Goal: Task Accomplishment & Management: Manage account settings

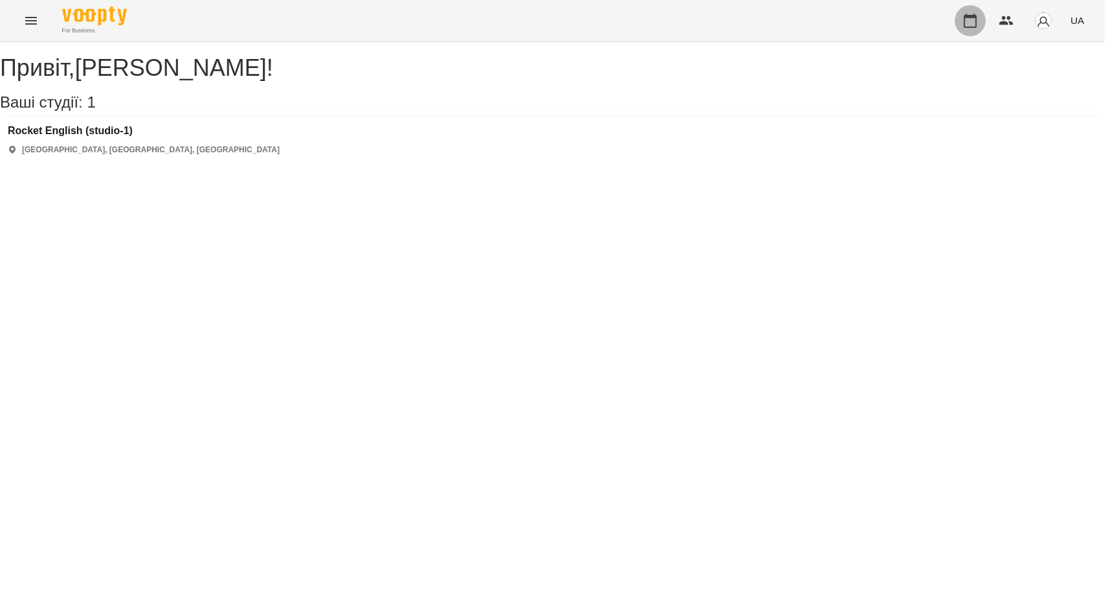
click at [962, 27] on button "button" at bounding box center [970, 20] width 31 height 31
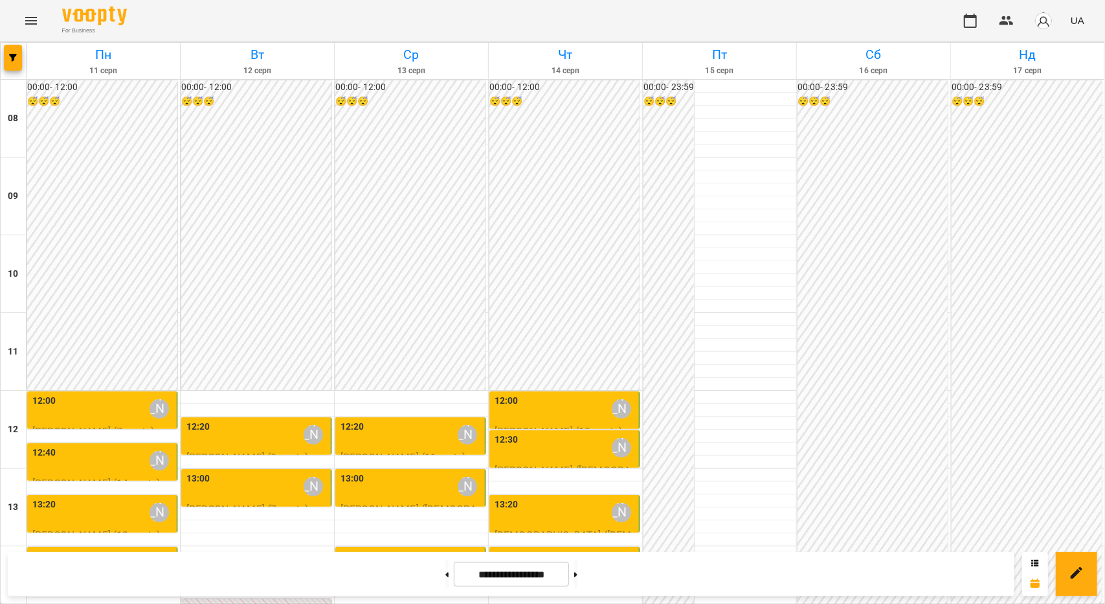
scroll to position [130, 0]
click at [578, 394] on div "12:00 [PERSON_NAME]" at bounding box center [566, 409] width 142 height 30
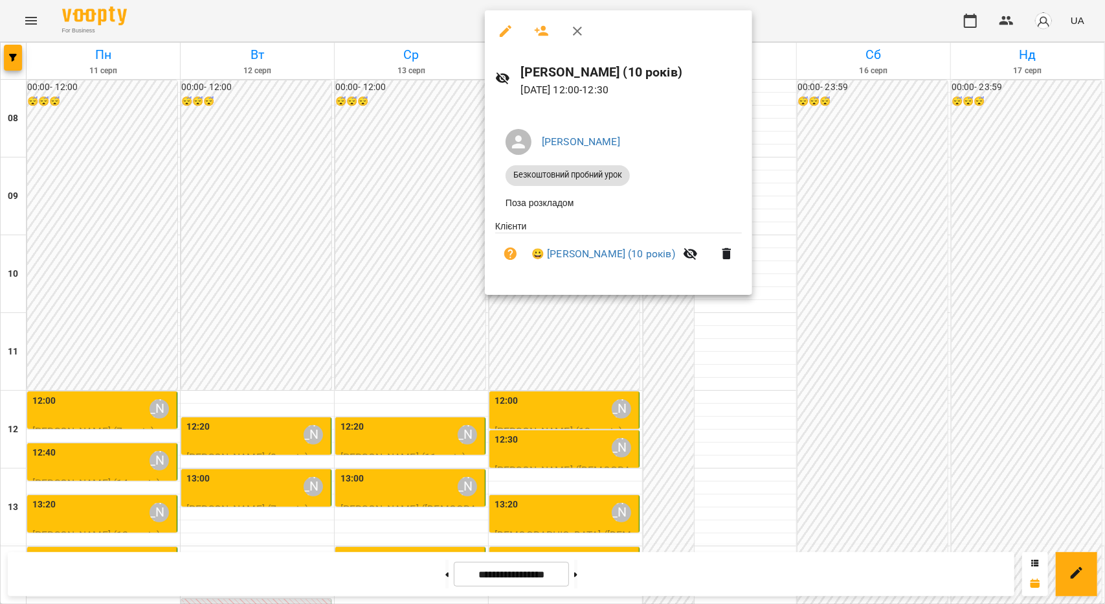
click at [548, 378] on div at bounding box center [552, 302] width 1105 height 604
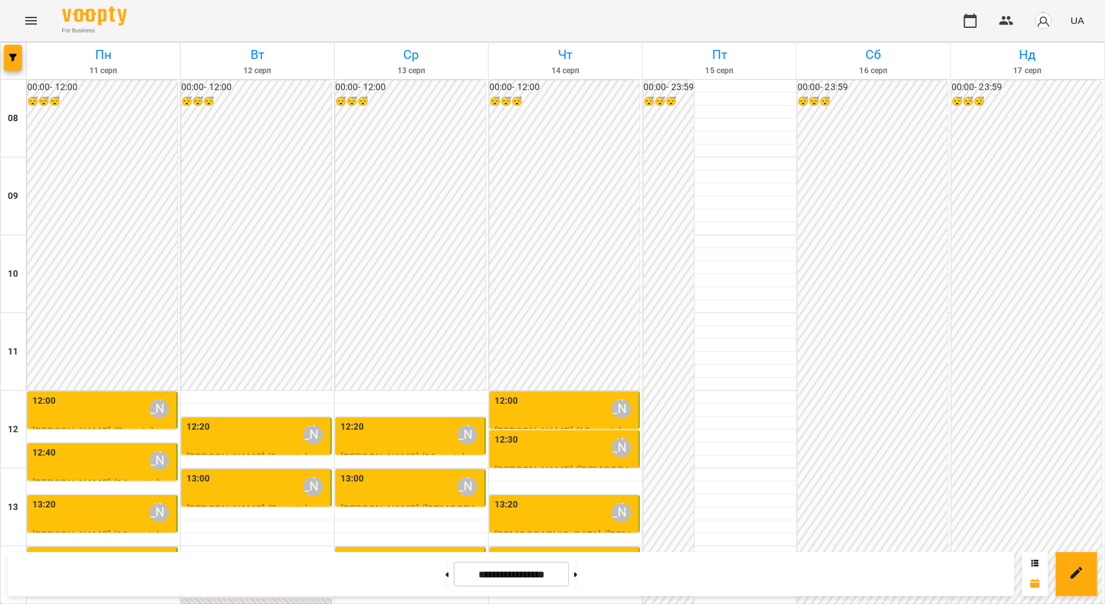
click at [552, 433] on div "12:30 [PERSON_NAME]" at bounding box center [566, 448] width 142 height 30
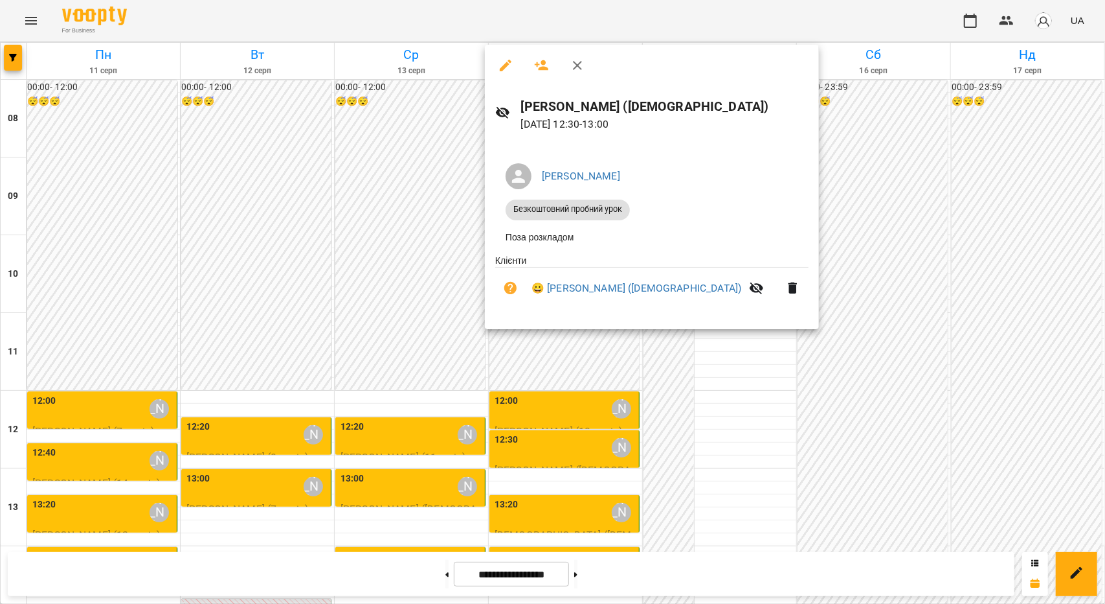
click at [521, 383] on div at bounding box center [552, 302] width 1105 height 604
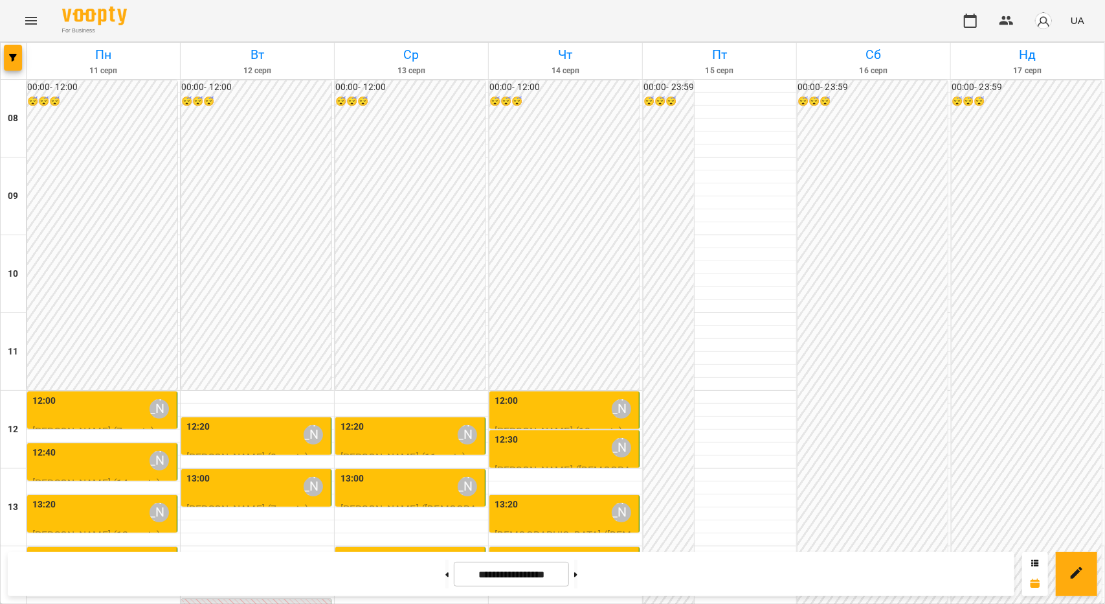
click at [521, 497] on div "13:20 [PERSON_NAME]" at bounding box center [566, 512] width 142 height 30
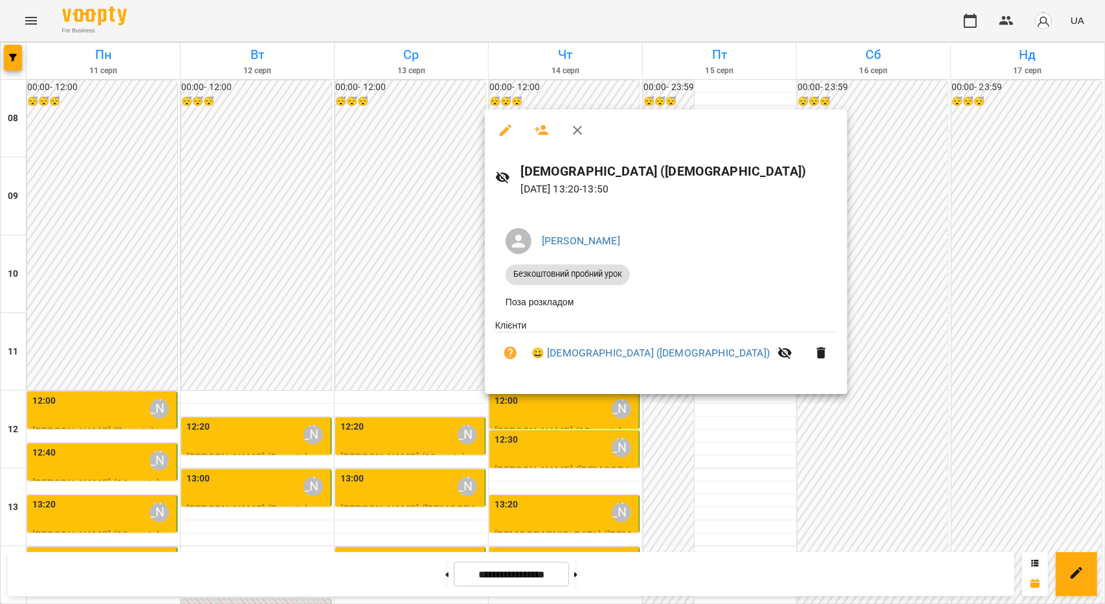
click at [786, 188] on div at bounding box center [552, 302] width 1105 height 604
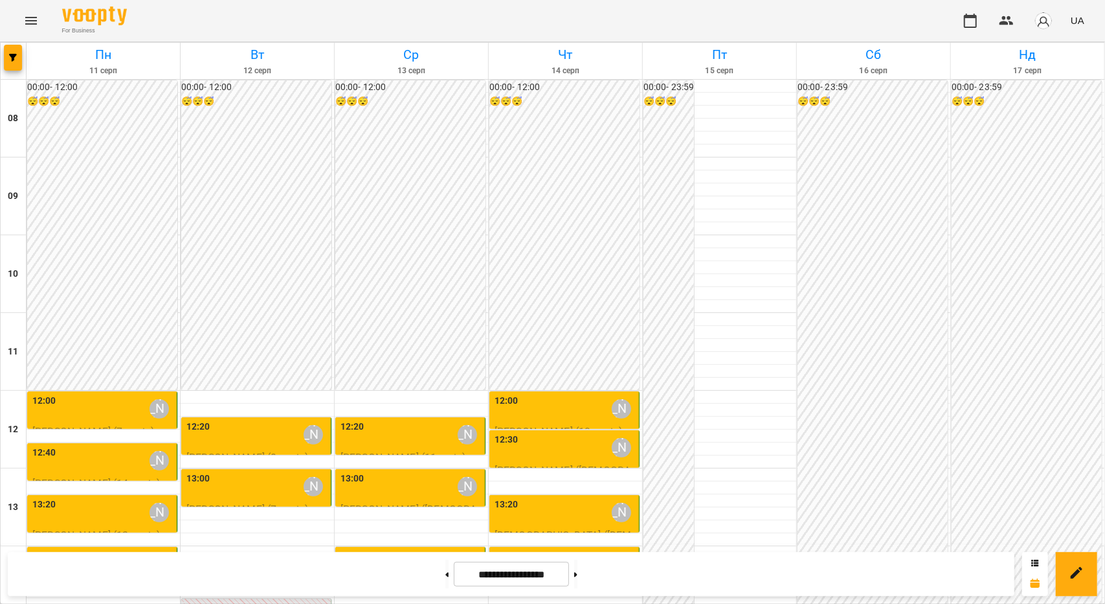
click at [536, 497] on div "13:20 [PERSON_NAME]" at bounding box center [566, 512] width 142 height 30
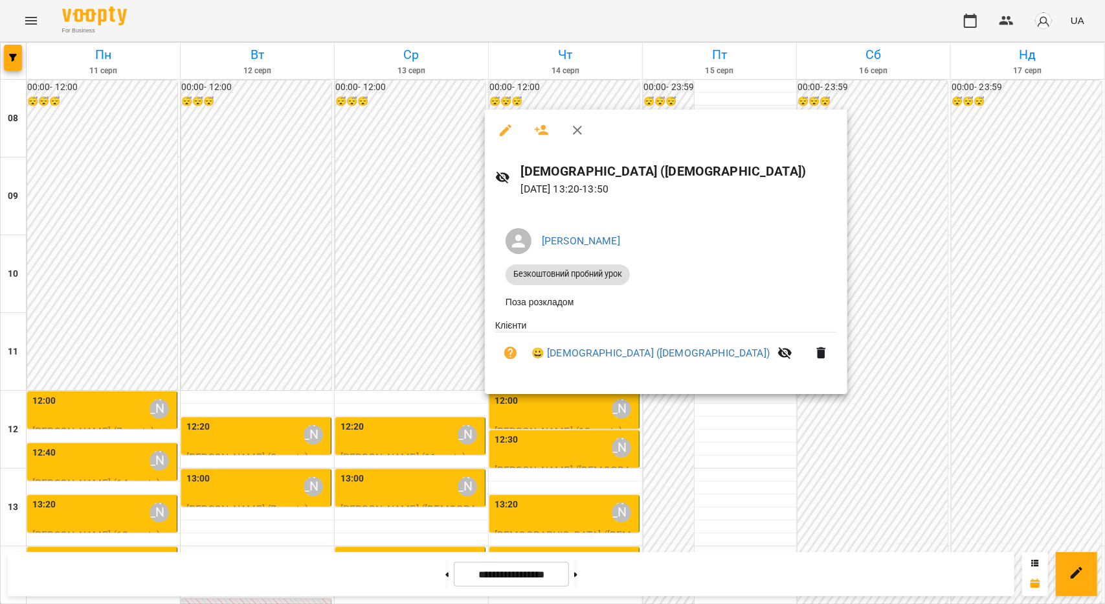
click at [569, 436] on div at bounding box center [552, 302] width 1105 height 604
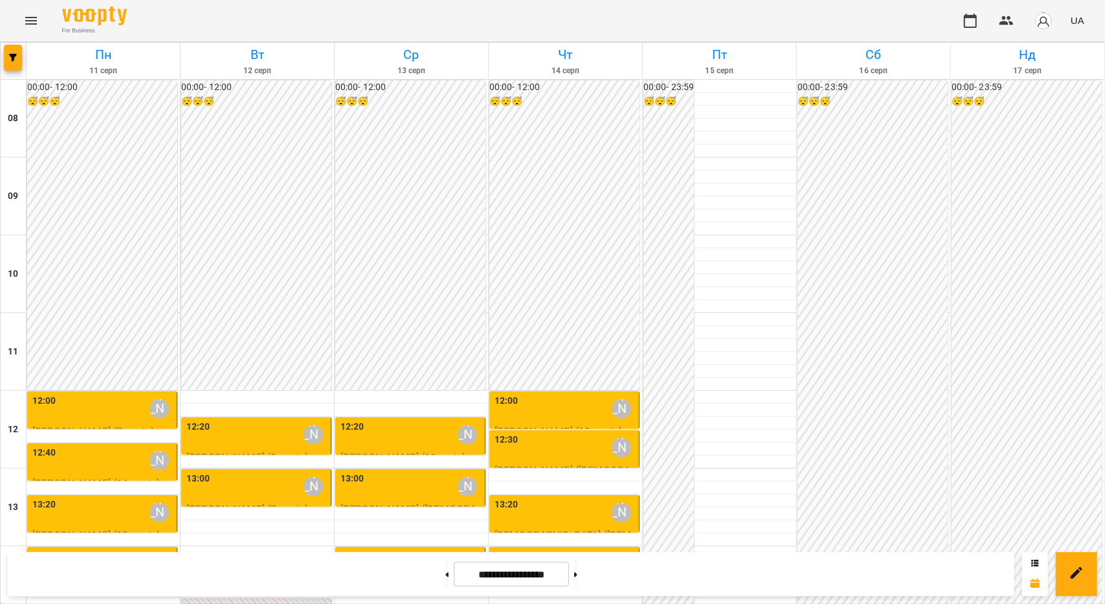
click at [569, 549] on div "14:00 [PERSON_NAME]" at bounding box center [566, 564] width 142 height 30
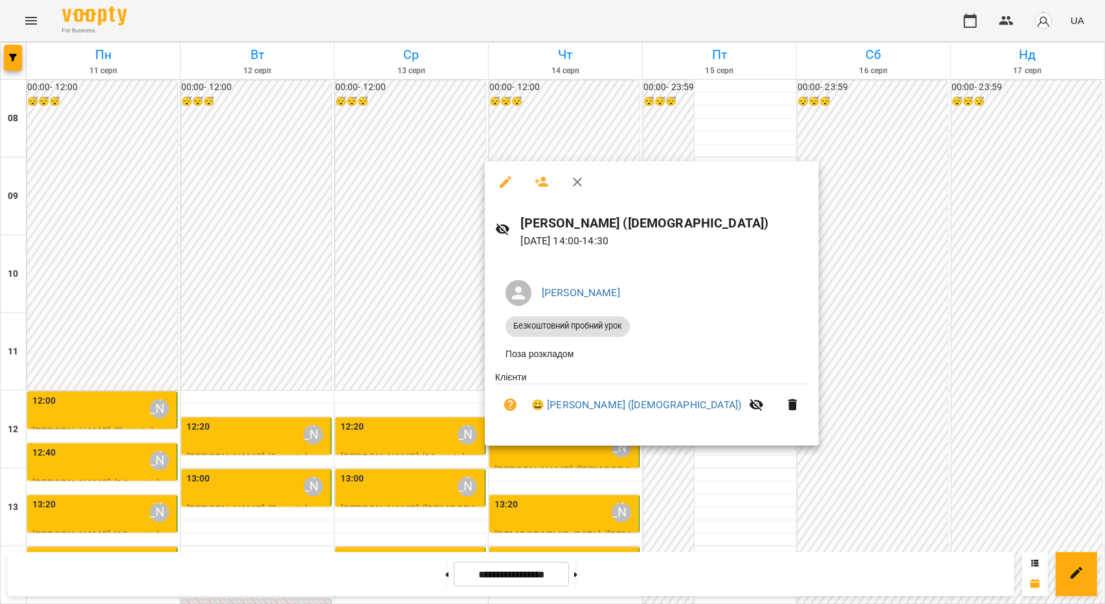
click at [526, 505] on div at bounding box center [552, 302] width 1105 height 604
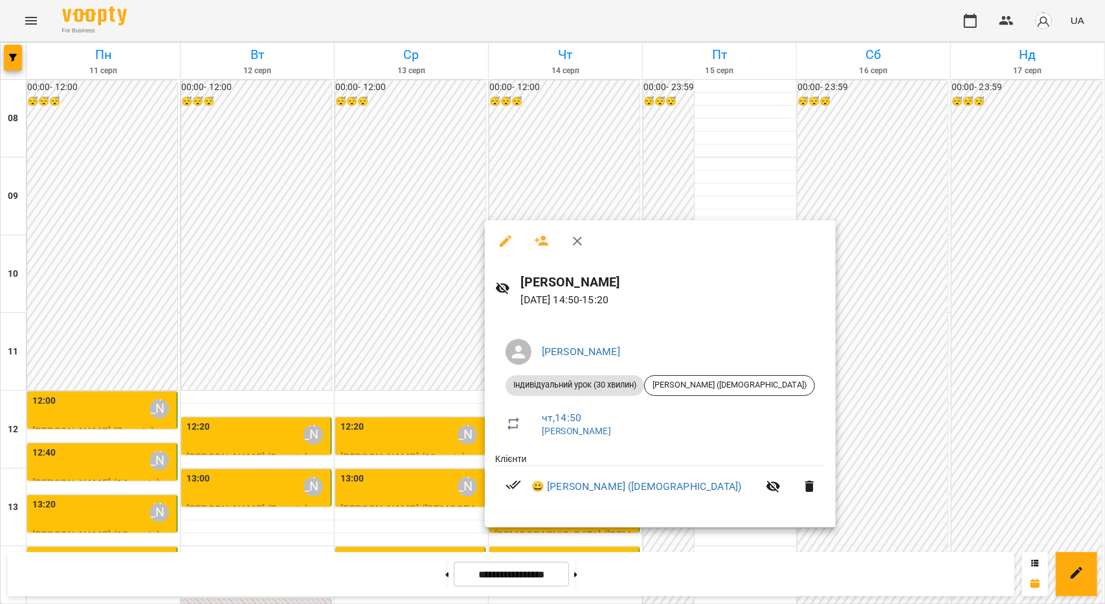
click at [400, 396] on div at bounding box center [552, 302] width 1105 height 604
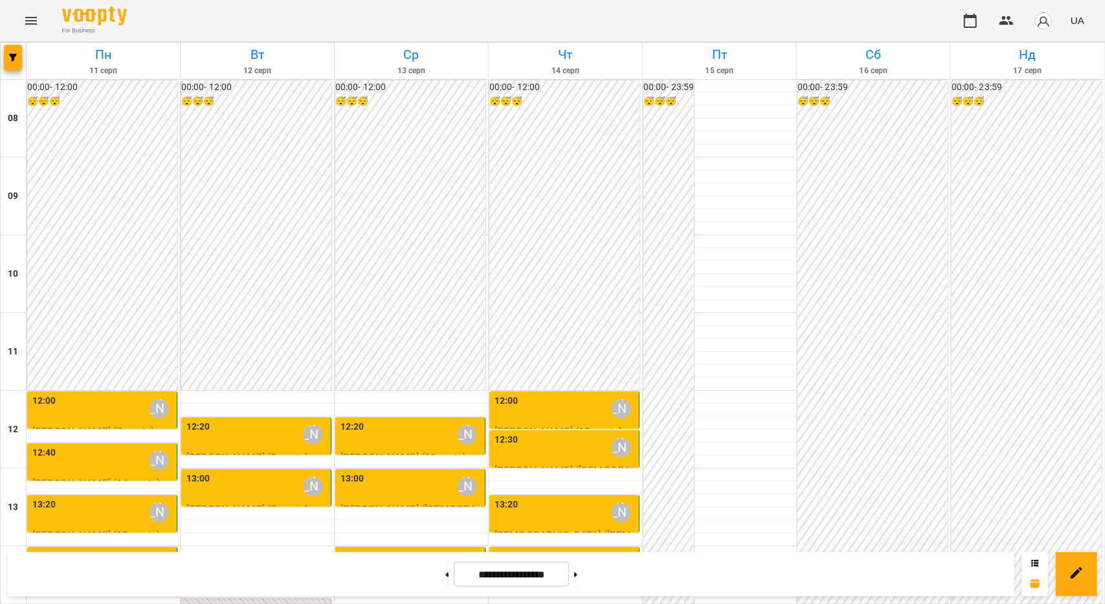
scroll to position [324, 0]
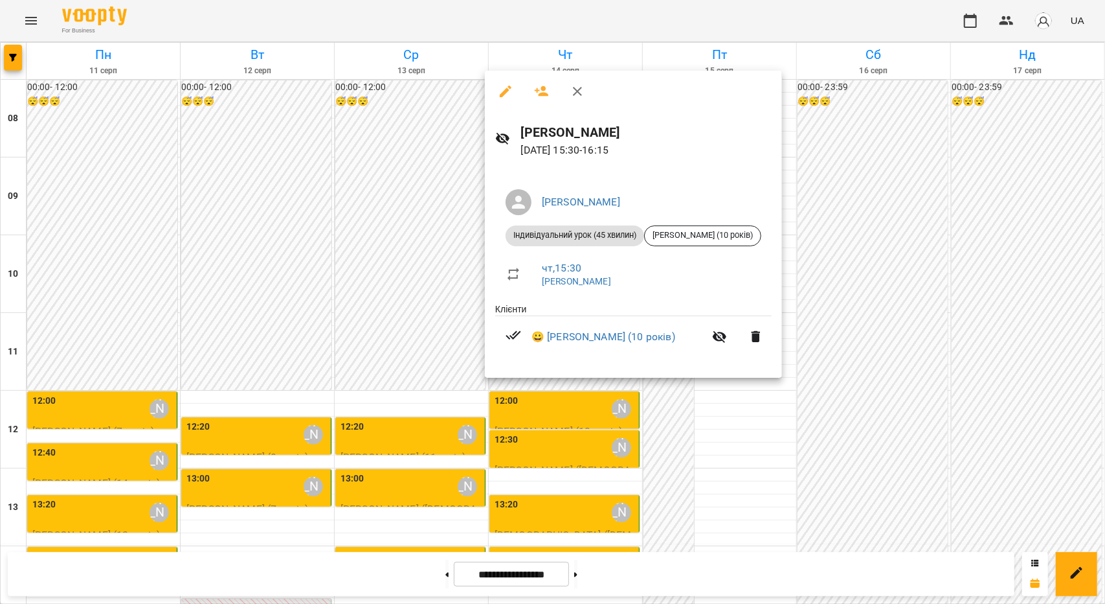
click at [558, 396] on div at bounding box center [552, 302] width 1105 height 604
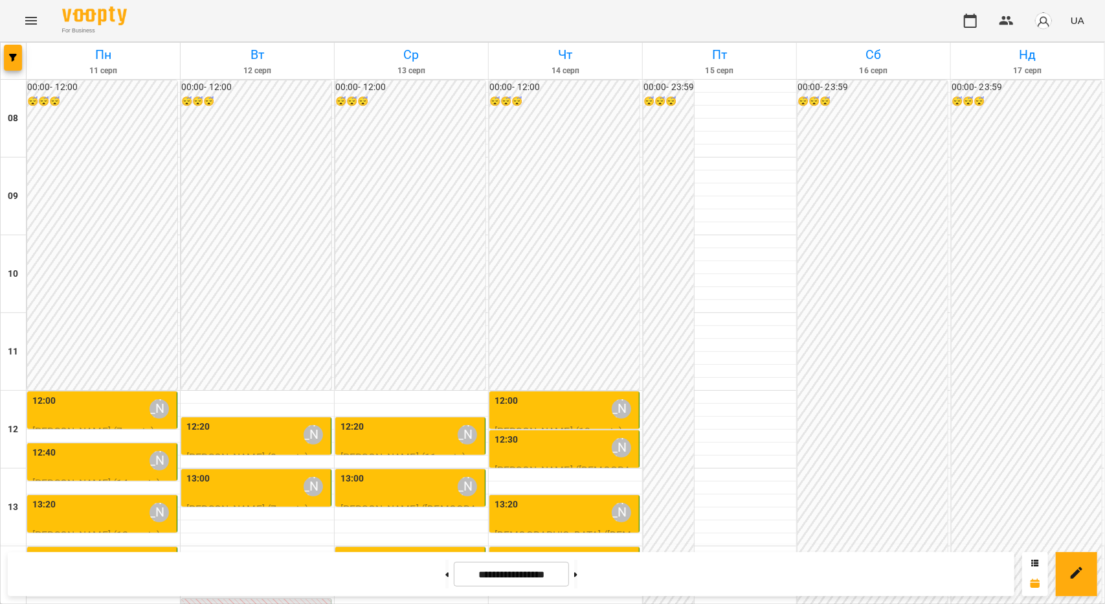
scroll to position [389, 0]
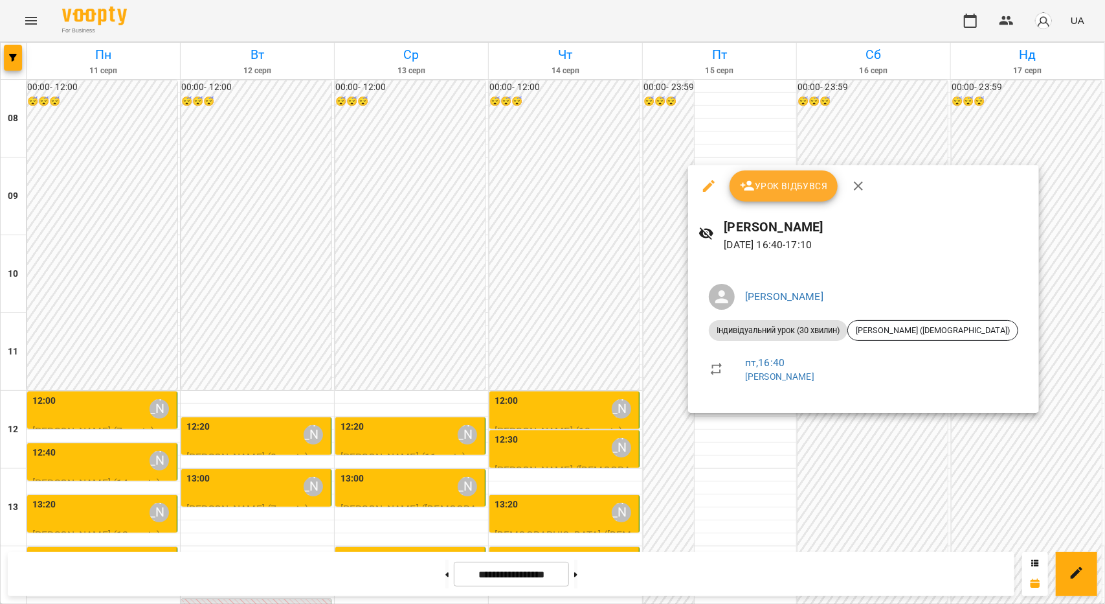
click at [565, 356] on div at bounding box center [552, 302] width 1105 height 604
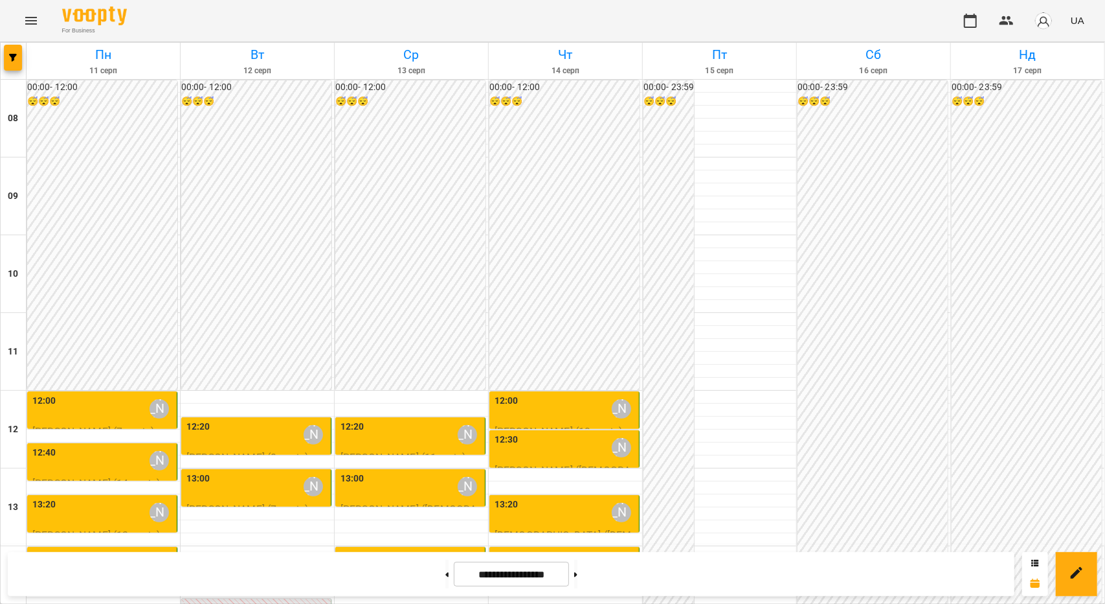
scroll to position [622, 0]
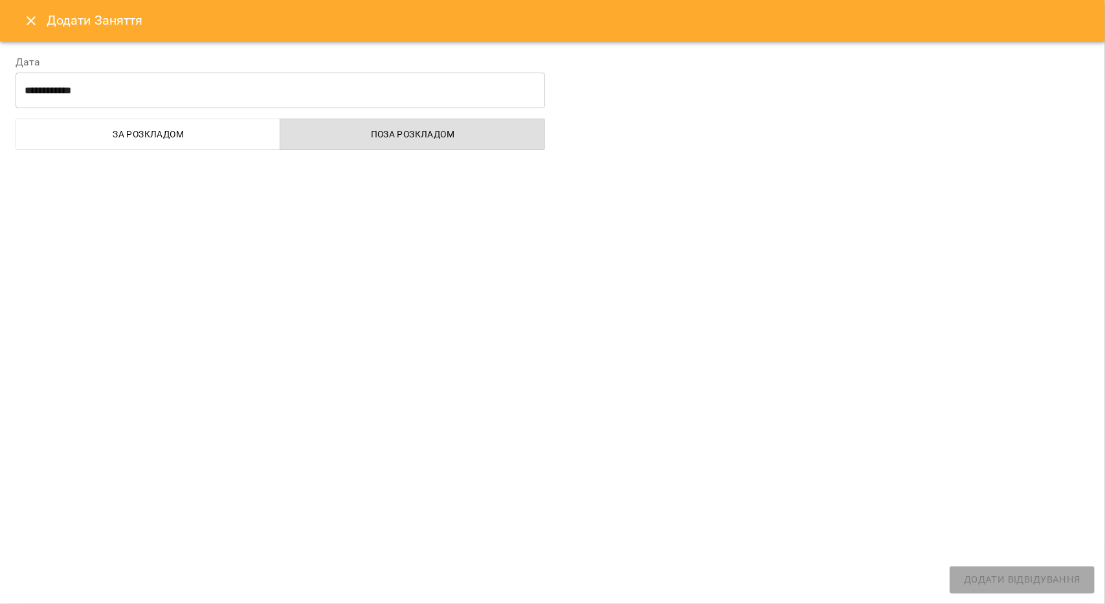
select select "**********"
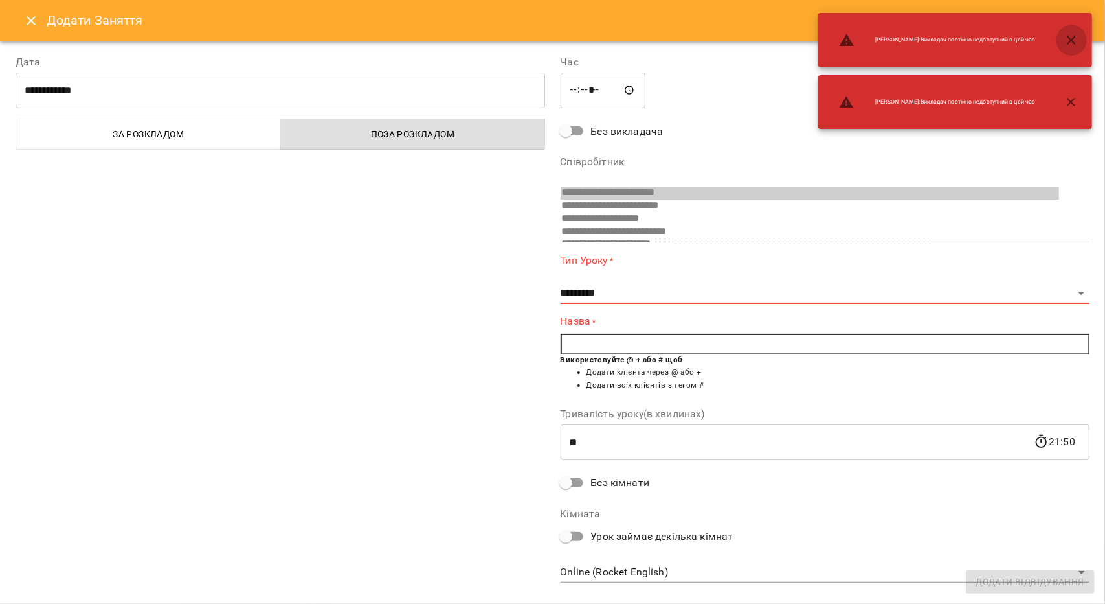
click at [1075, 41] on icon "button" at bounding box center [1072, 40] width 16 height 16
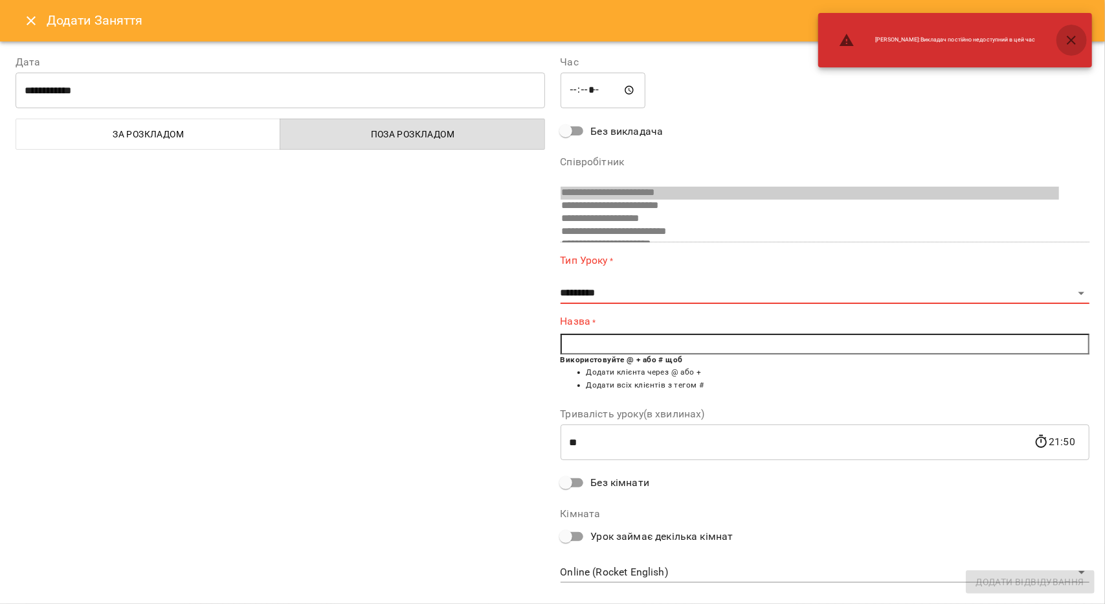
click at [1071, 44] on icon "button" at bounding box center [1072, 40] width 16 height 16
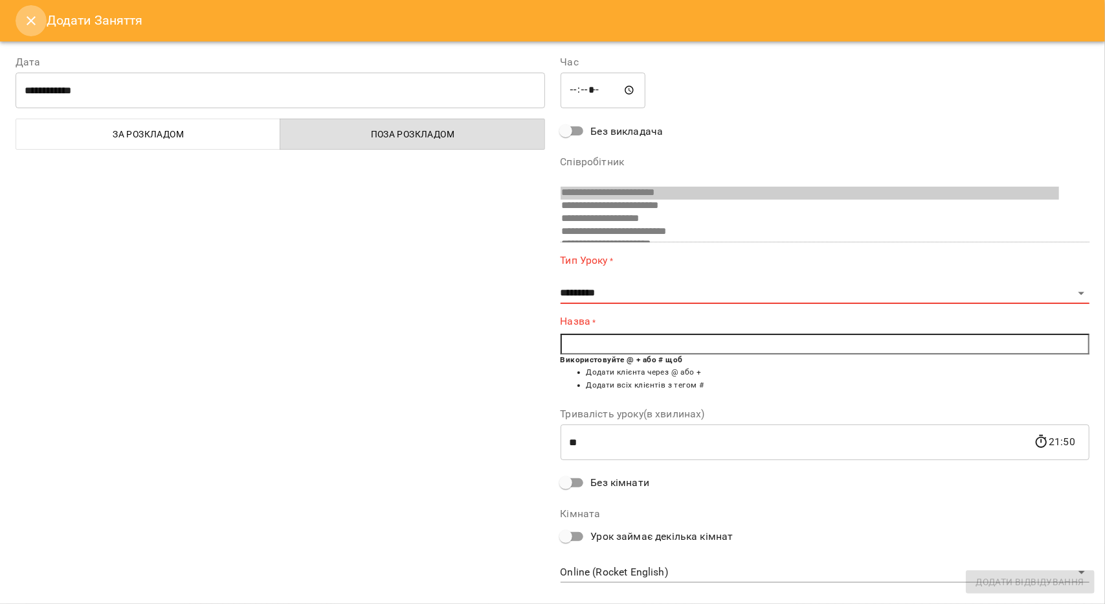
click at [35, 24] on icon "Close" at bounding box center [31, 21] width 16 height 16
